Goal: Use online tool/utility: Use online tool/utility

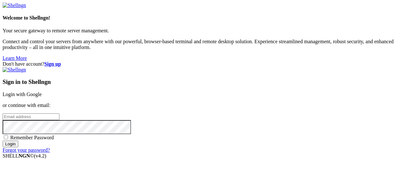
click at [42, 92] on link "Login with Google" at bounding box center [22, 94] width 39 height 5
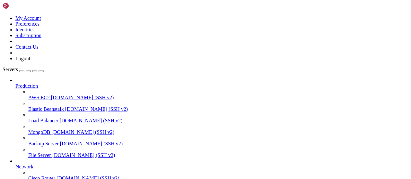
scroll to position [130, 0]
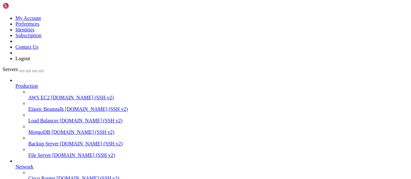
scroll to position [100, 0]
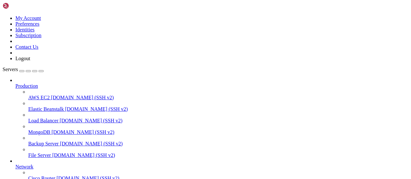
type input "/root/rbxscriptapi"
